Goal: Task Accomplishment & Management: Manage account settings

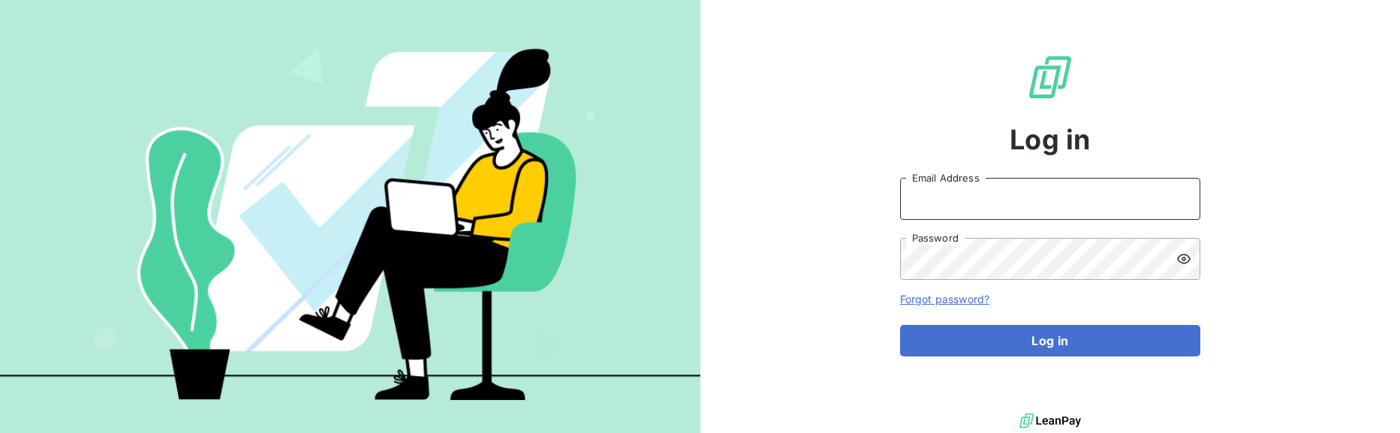
click at [962, 214] on input "Email Address" at bounding box center [1050, 199] width 300 height 42
type input "admin@clicsystemes"
click at [900, 325] on button "Log in" at bounding box center [1050, 341] width 300 height 32
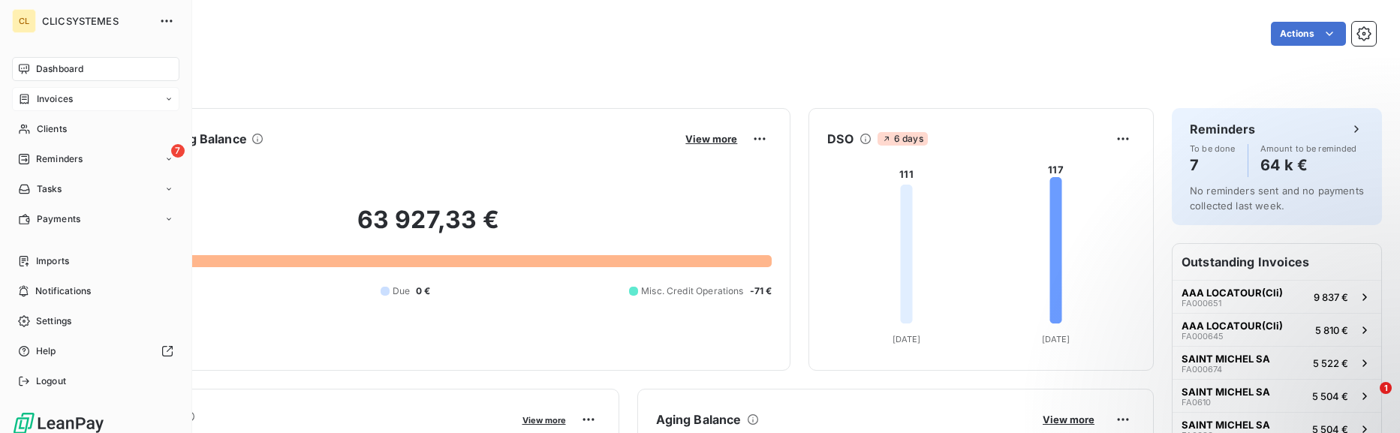
click at [53, 104] on span "Invoices" at bounding box center [55, 99] width 36 height 14
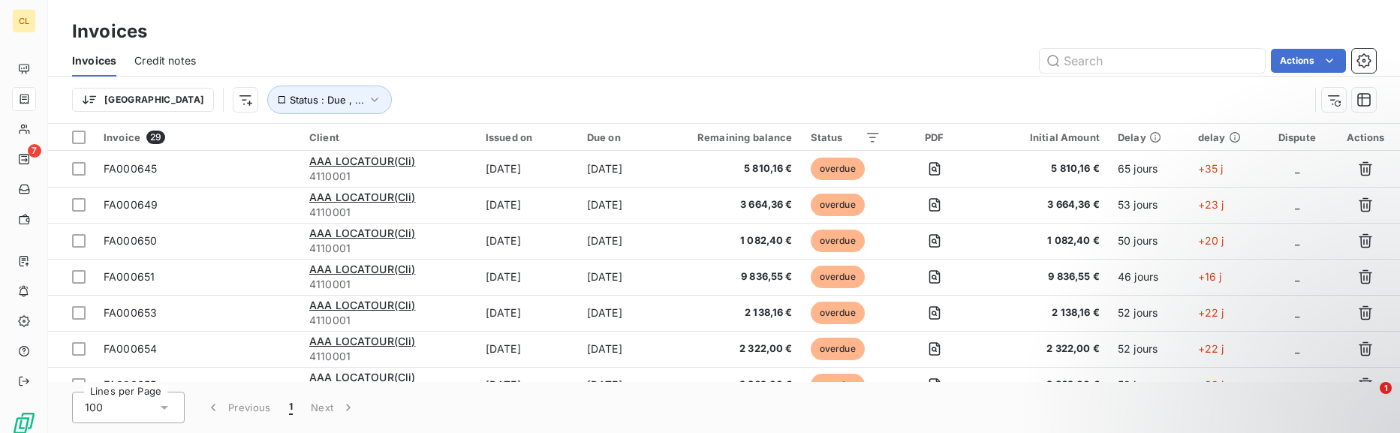
click at [877, 63] on div "Actions" at bounding box center [795, 61] width 1162 height 24
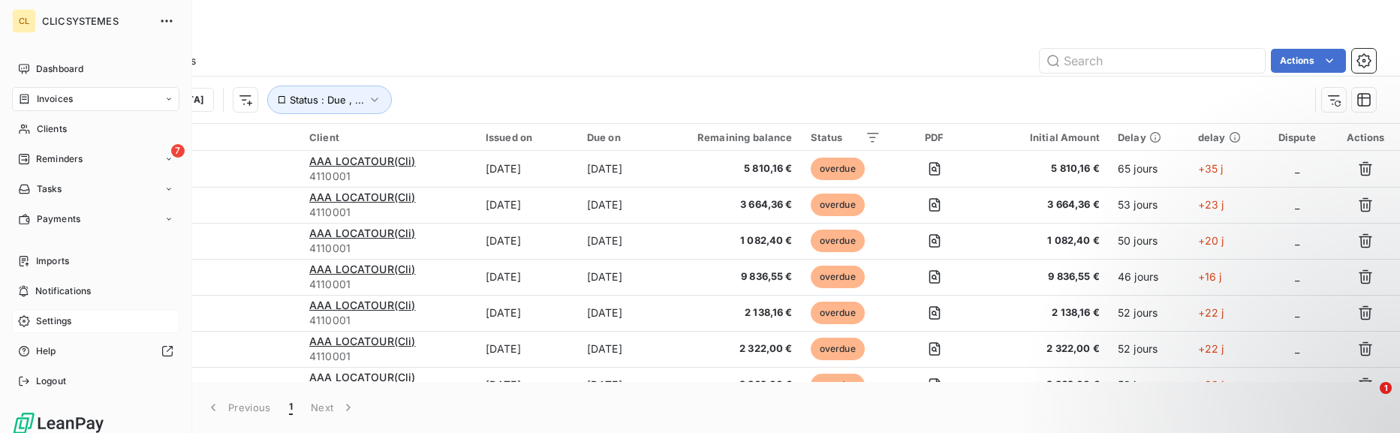
click at [35, 320] on div "Settings" at bounding box center [95, 321] width 167 height 24
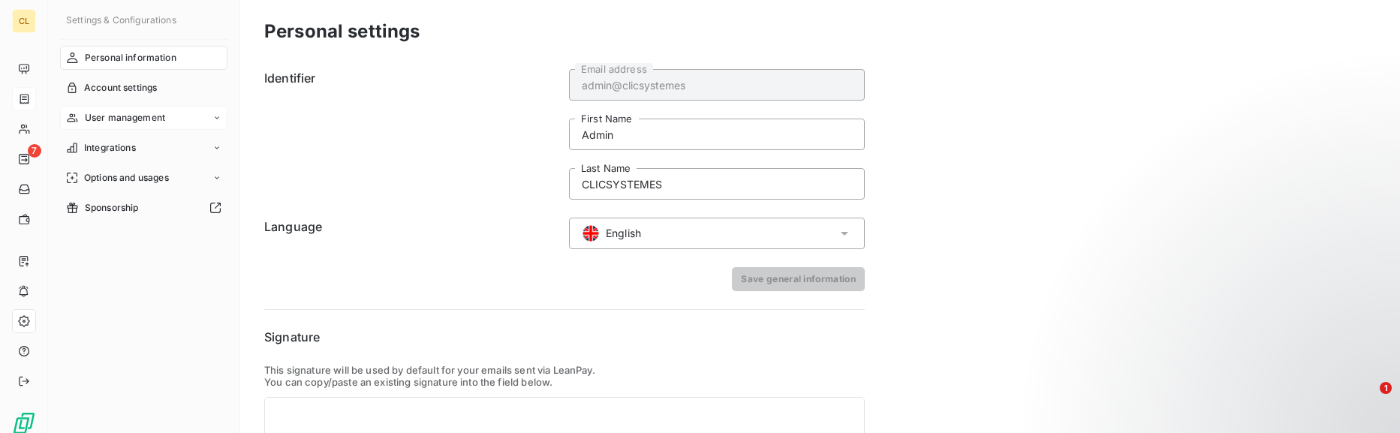
click at [155, 113] on span "User management" at bounding box center [125, 118] width 80 height 14
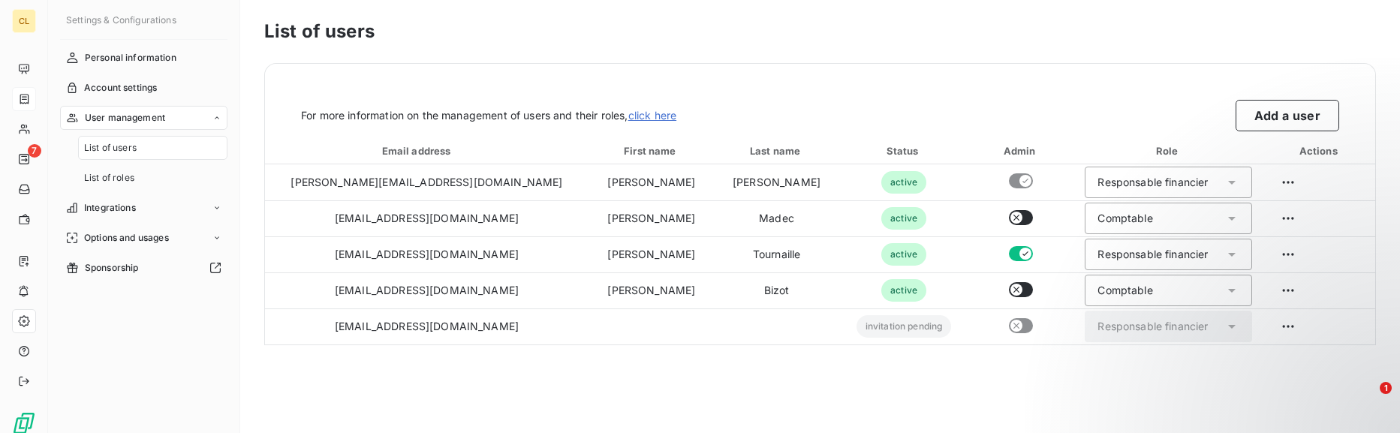
click at [823, 35] on h3 "List of users" at bounding box center [820, 31] width 1112 height 27
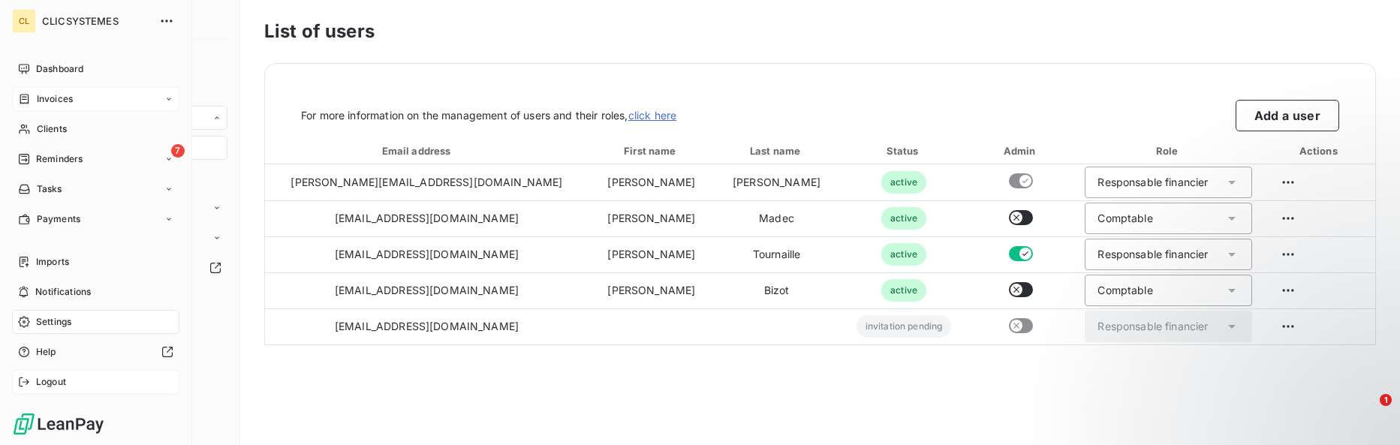
click at [49, 385] on span "Logout" at bounding box center [51, 382] width 30 height 14
